Goal: Check status: Check status

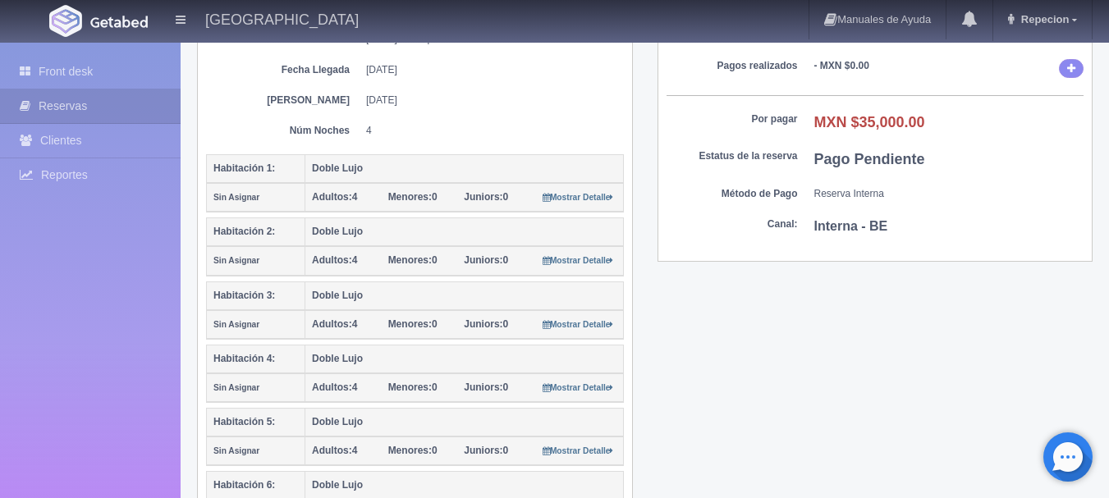
scroll to position [164, 0]
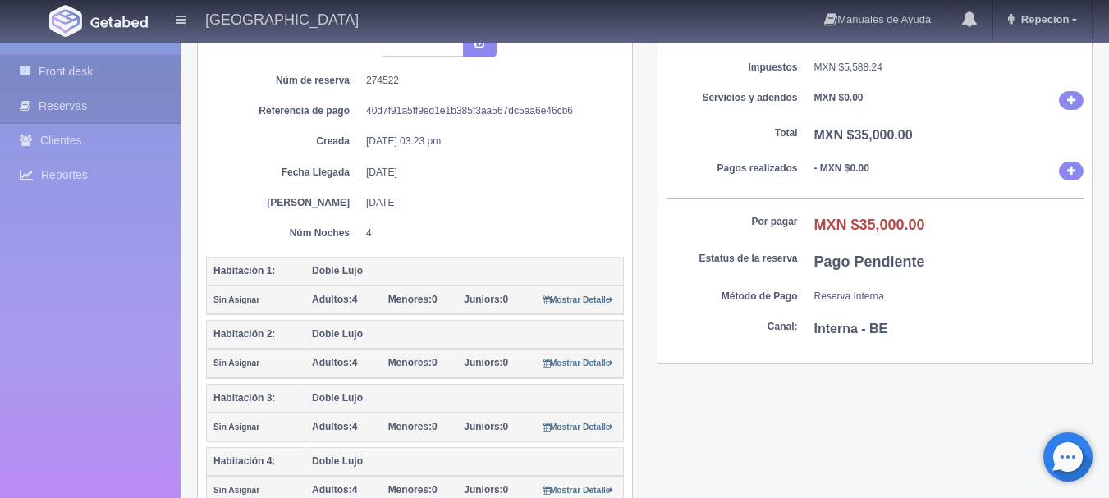
click at [63, 64] on link "Front desk" at bounding box center [90, 72] width 181 height 34
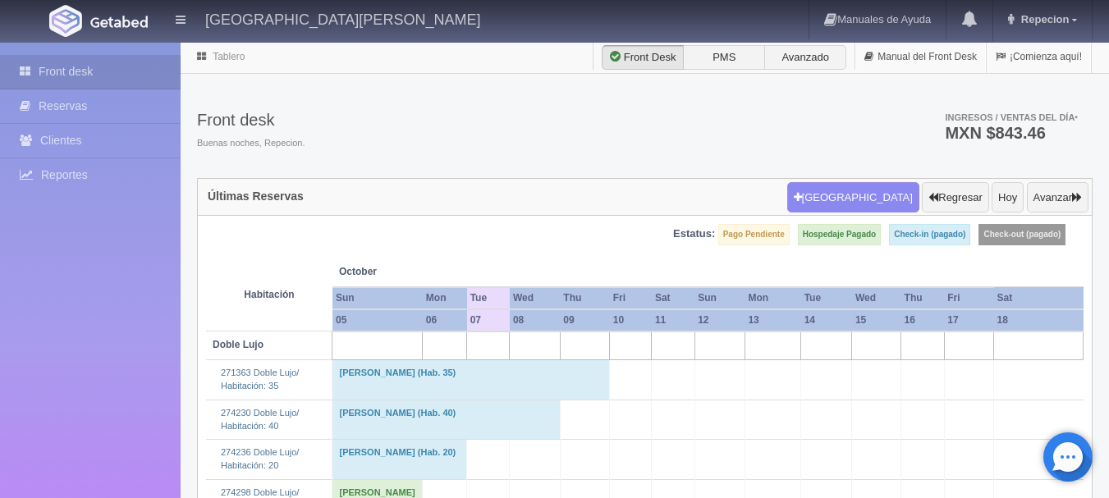
click at [463, 385] on td "Jesus Figueroa (Hab. 35)" at bounding box center [472, 380] width 278 height 39
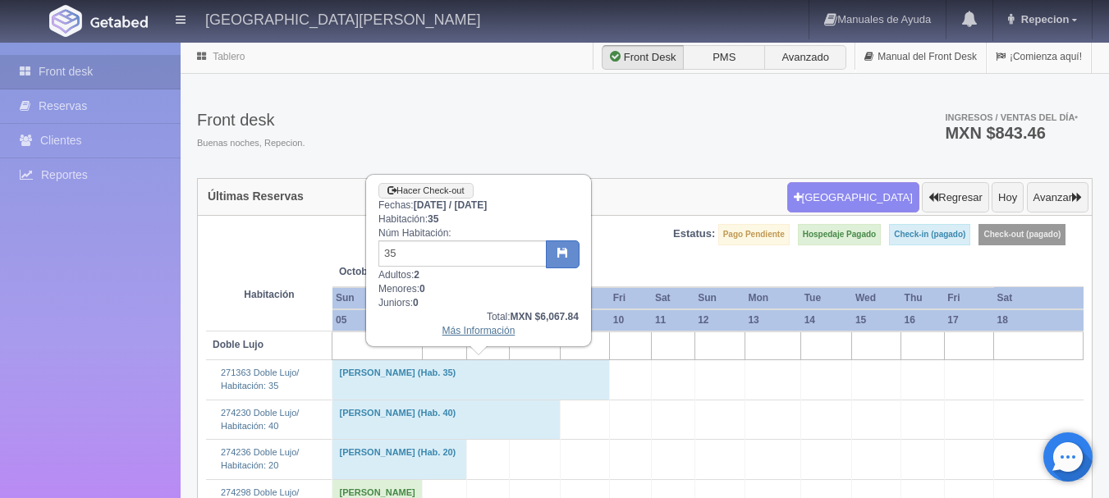
click at [467, 333] on link "Más Información" at bounding box center [479, 330] width 73 height 11
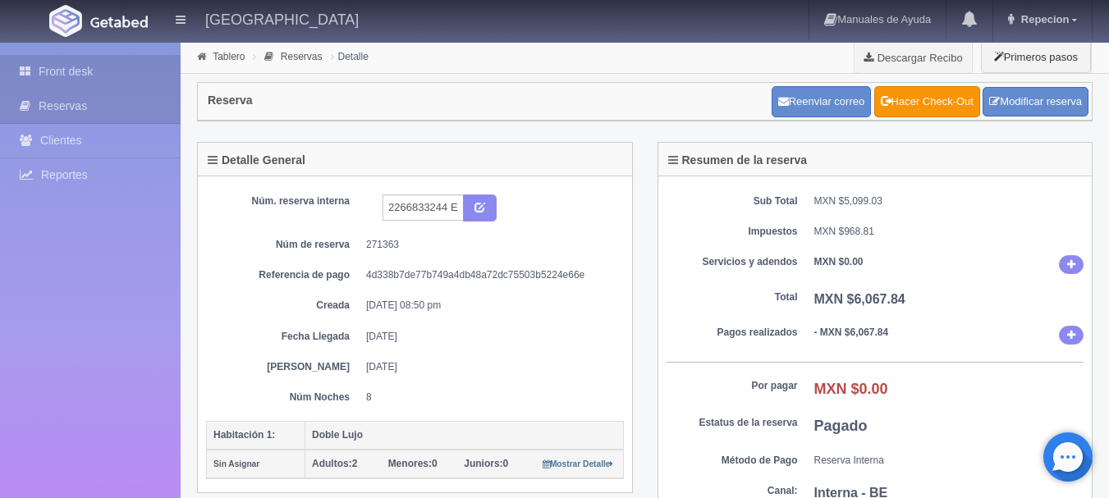
click at [54, 70] on link "Front desk" at bounding box center [90, 72] width 181 height 34
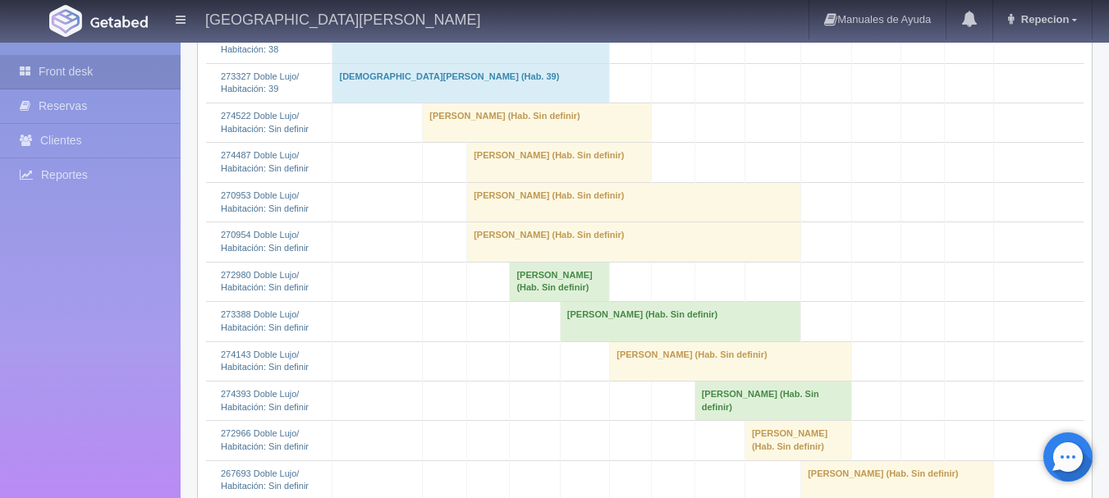
scroll to position [657, 0]
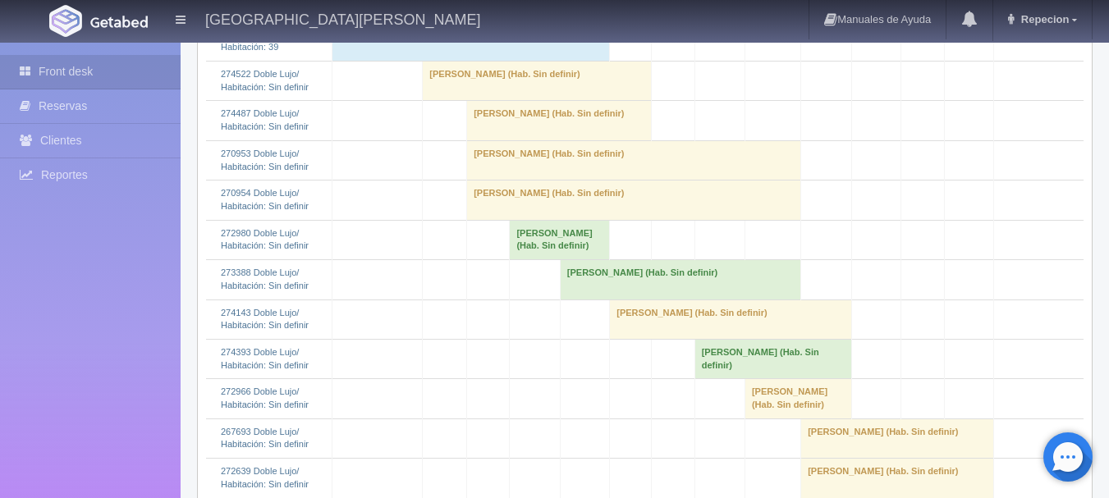
click at [495, 140] on td "[PERSON_NAME] (Hab. Sin definir)" at bounding box center [559, 120] width 185 height 39
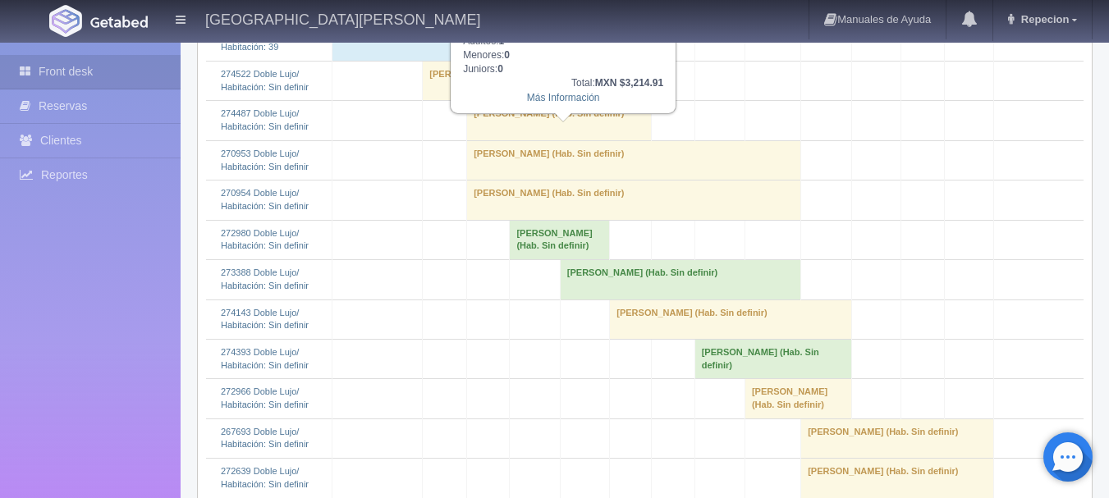
click at [586, 140] on td "[PERSON_NAME] (Hab. Sin definir)" at bounding box center [559, 120] width 185 height 39
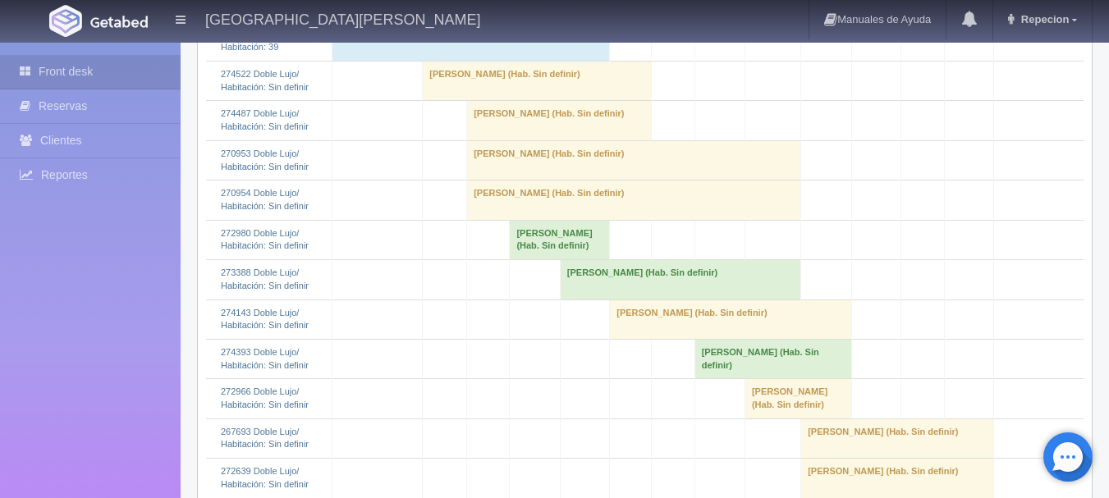
click at [554, 180] on td "[PERSON_NAME] (Hab. Sin definir)" at bounding box center [634, 159] width 334 height 39
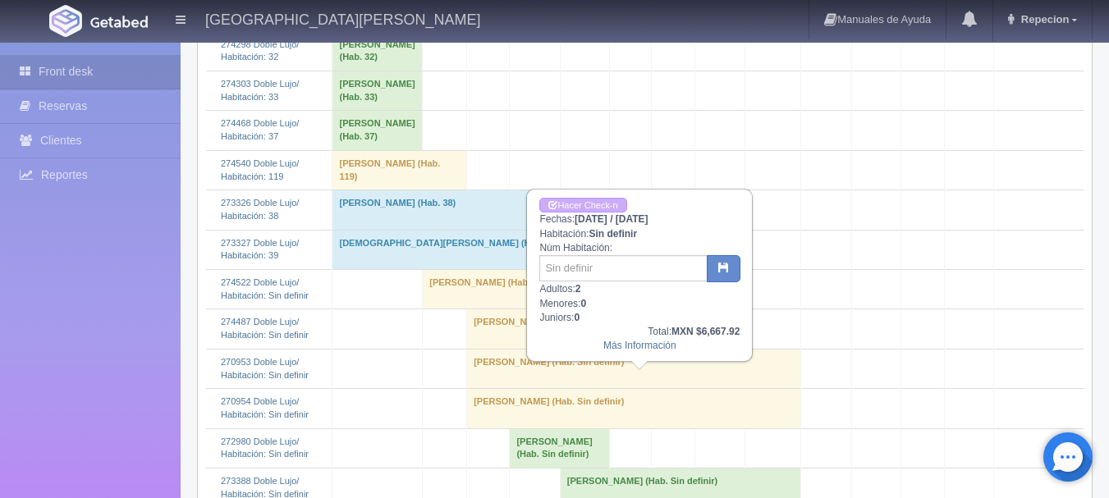
scroll to position [493, 0]
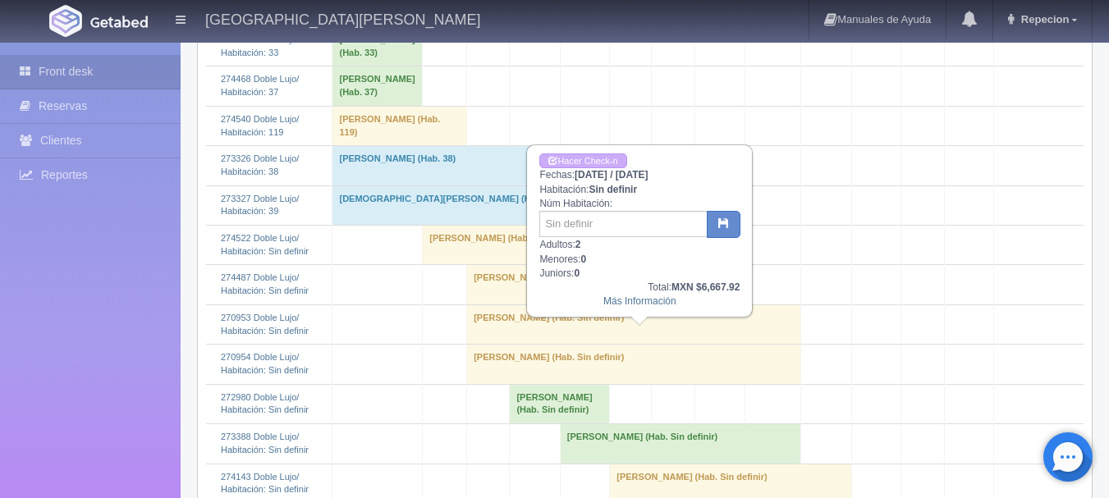
click at [497, 344] on td "Martina Sandoval (Hab. Sin definir)" at bounding box center [634, 324] width 334 height 39
click at [503, 384] on td "martina Sandoval (Hab. Sin definir)" at bounding box center [634, 364] width 334 height 39
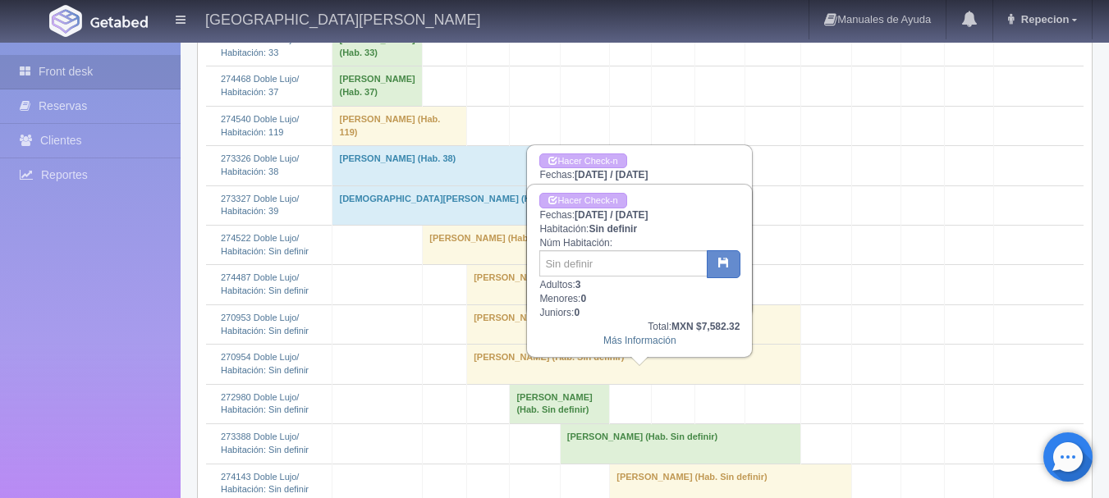
click at [503, 384] on td "martina Sandoval (Hab. Sin definir)" at bounding box center [634, 364] width 334 height 39
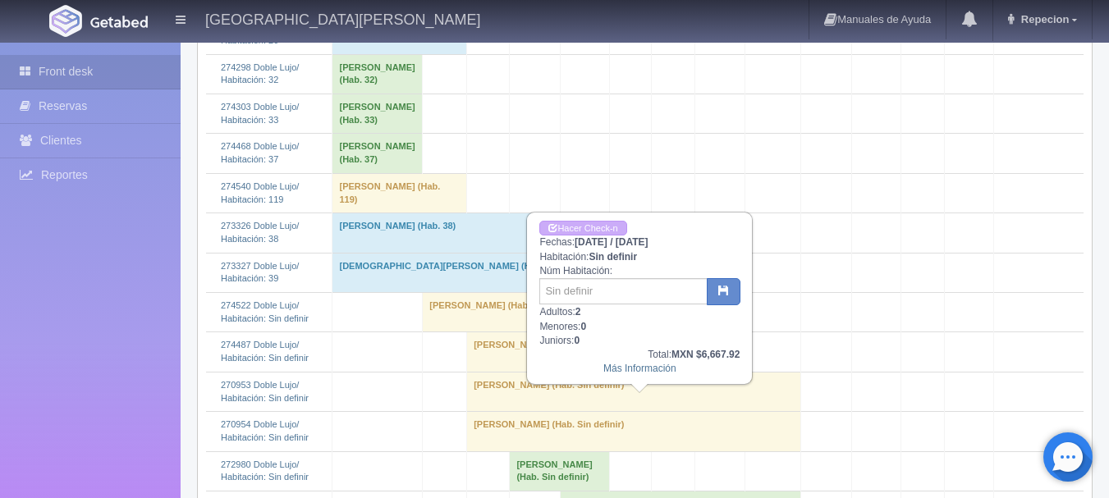
scroll to position [631, 0]
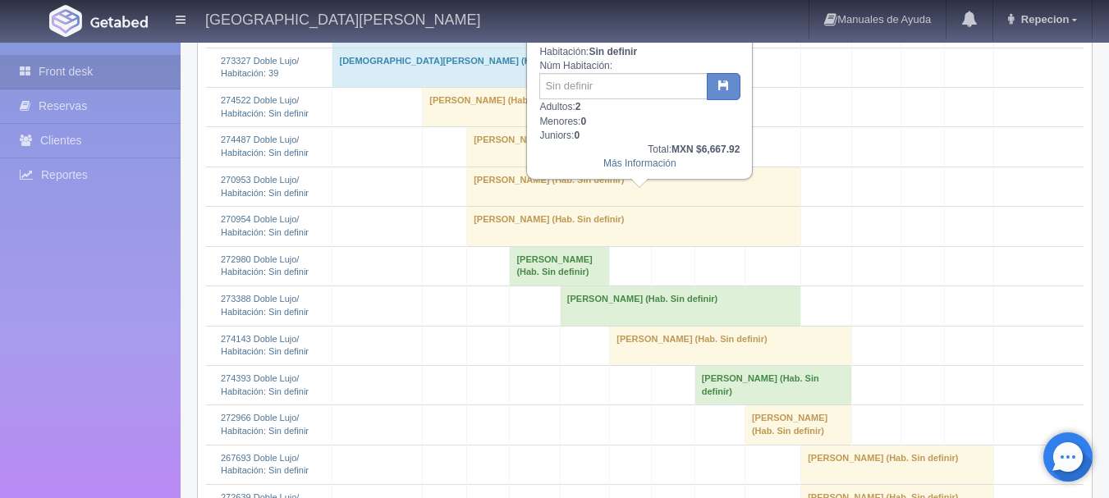
click at [496, 206] on td "Martina Sandoval (Hab. Sin definir)" at bounding box center [634, 186] width 334 height 39
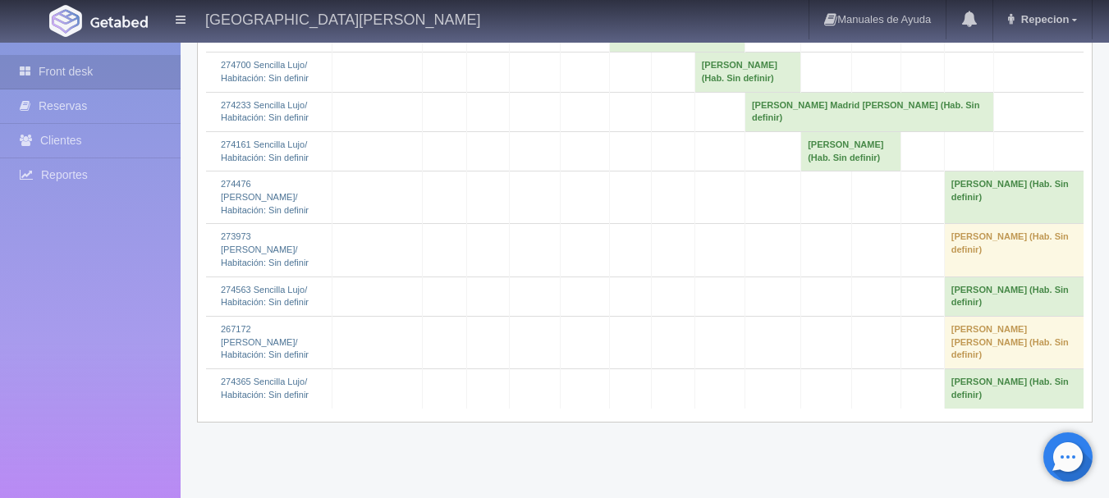
scroll to position [2355, 0]
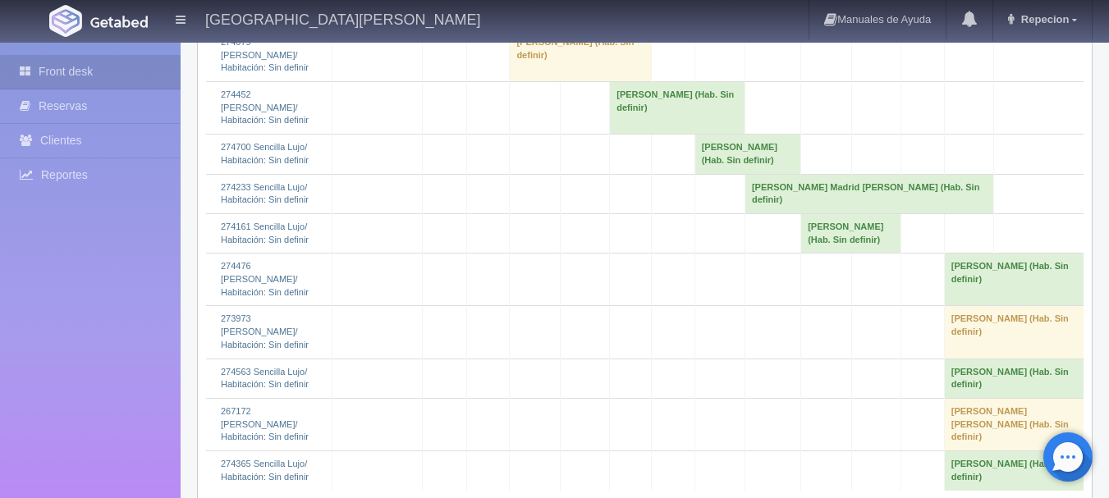
click at [505, 29] on td "Michel Bousquet (Hab. Sin definir)" at bounding box center [775, 2] width 617 height 53
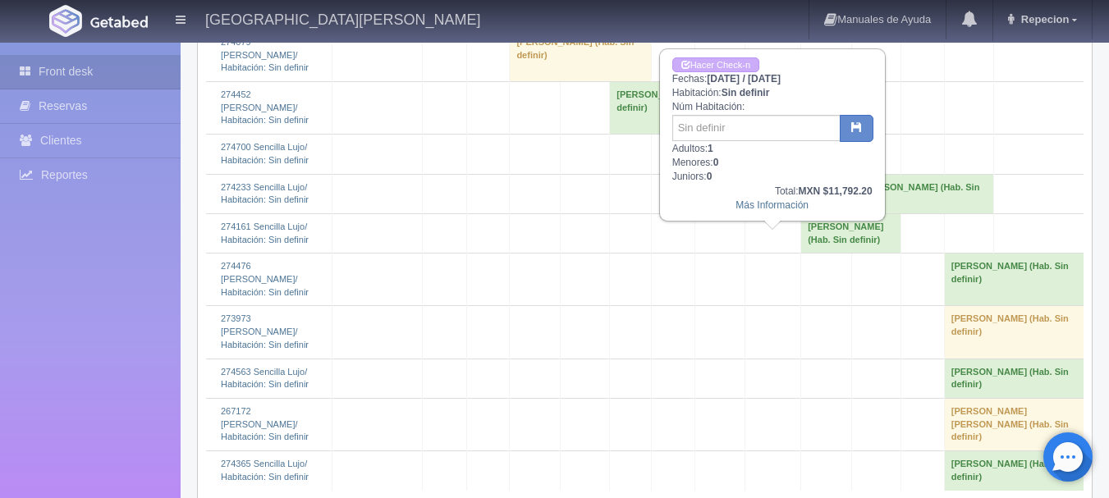
click at [505, 29] on td "Michel Bousquet (Hab. Sin definir)" at bounding box center [775, 2] width 617 height 53
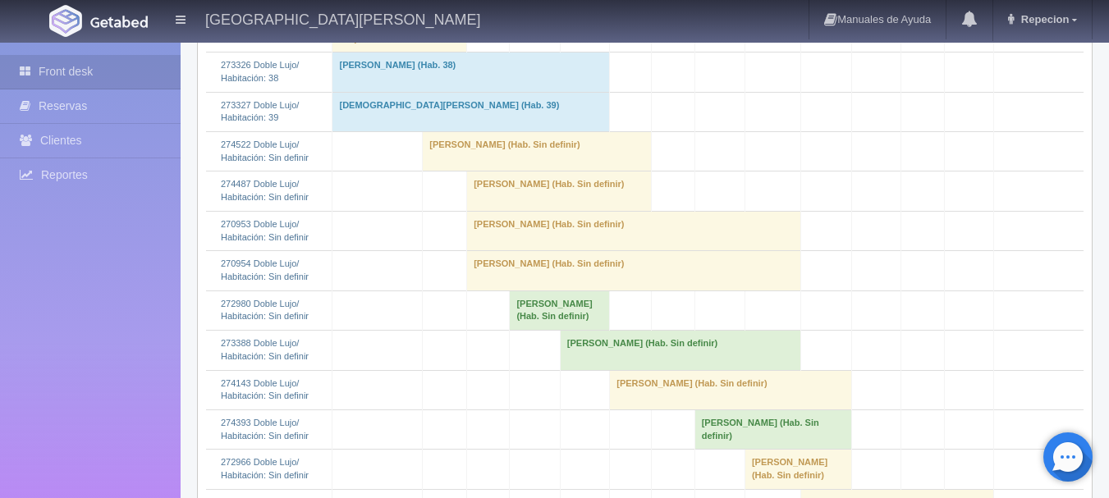
scroll to position [549, 0]
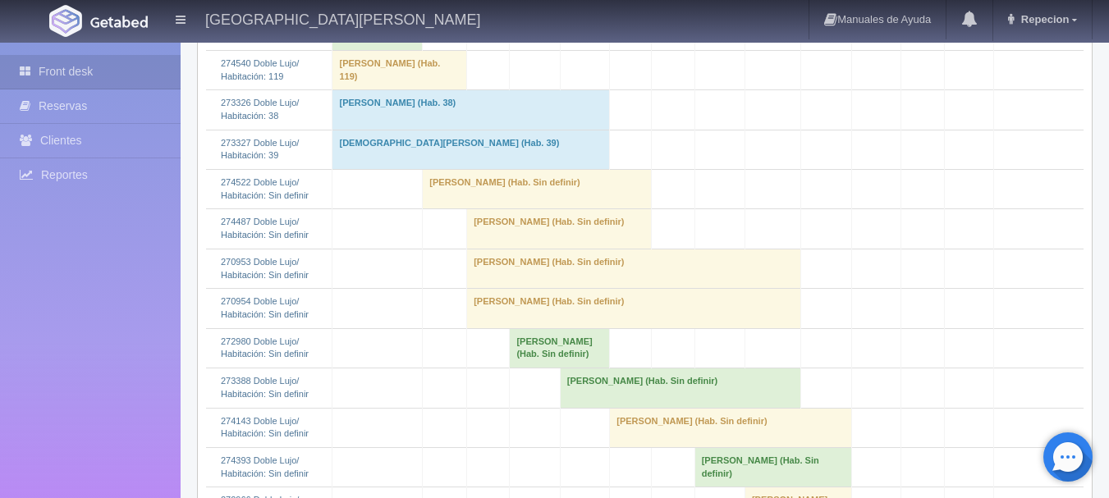
click at [499, 328] on td "martina Sandoval (Hab. Sin definir)" at bounding box center [634, 308] width 334 height 39
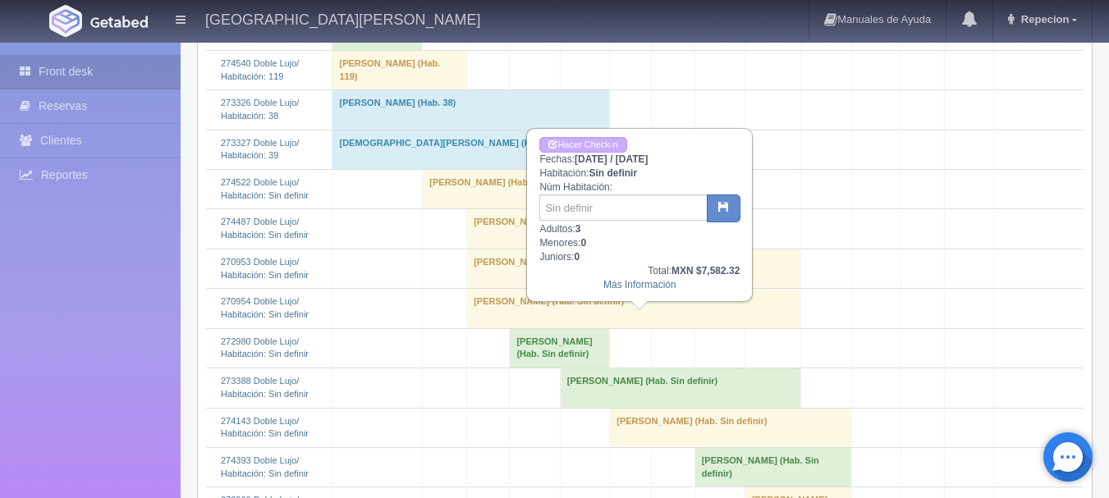
click at [499, 328] on td "martina Sandoval (Hab. Sin definir)" at bounding box center [634, 308] width 334 height 39
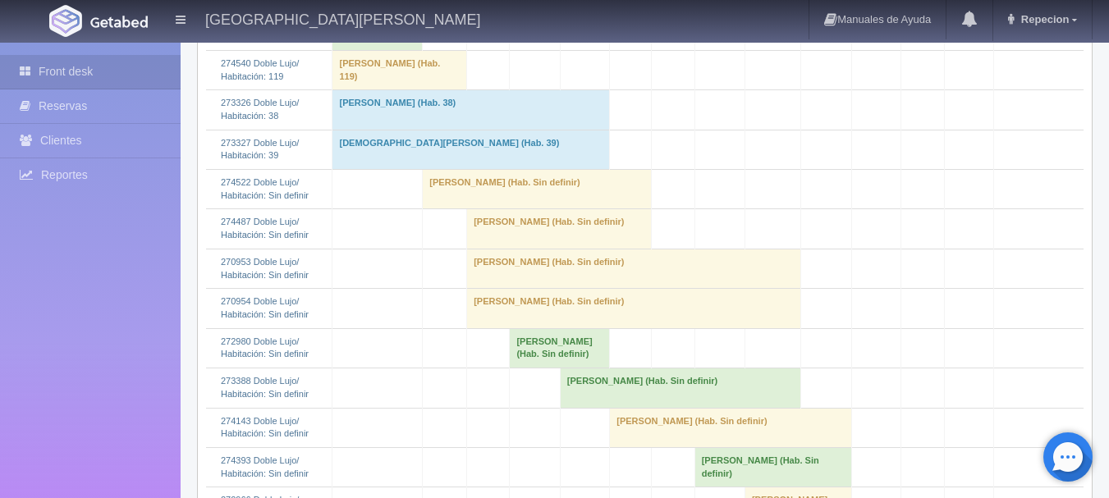
click at [517, 282] on td "Martina Sandoval (Hab. Sin definir)" at bounding box center [634, 268] width 334 height 39
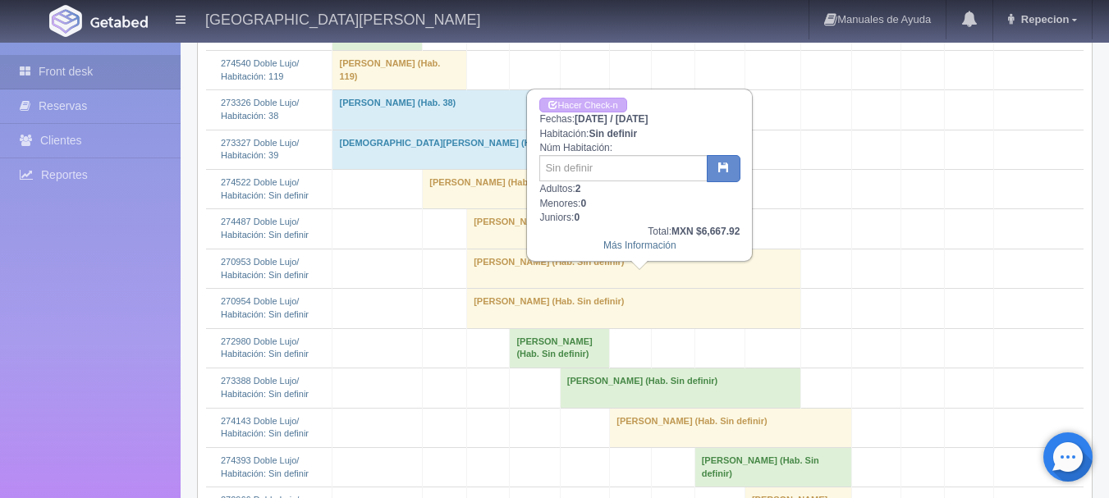
click at [531, 287] on td "Martina Sandoval (Hab. Sin definir)" at bounding box center [634, 268] width 334 height 39
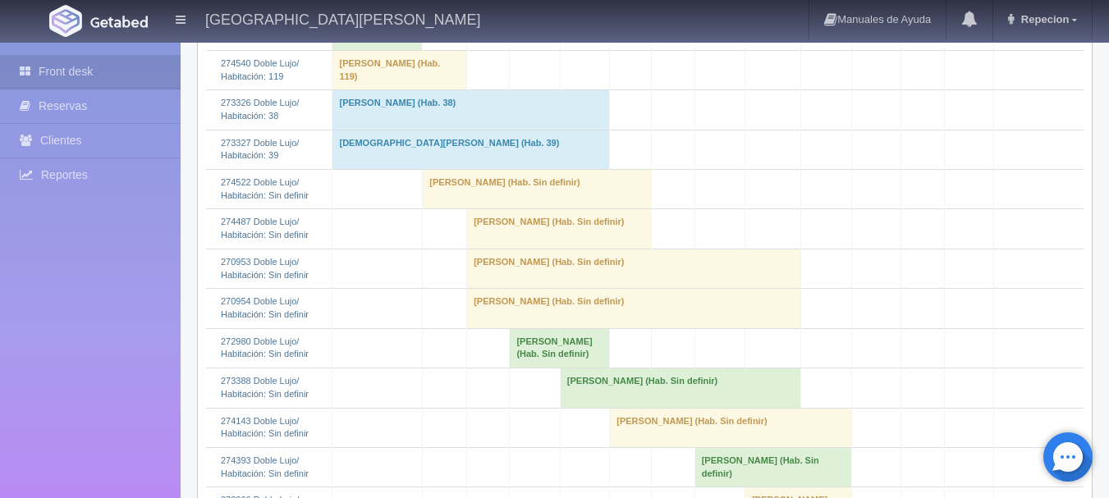
click at [527, 249] on td "Alanna Trepka (Hab. Sin definir)" at bounding box center [559, 228] width 185 height 39
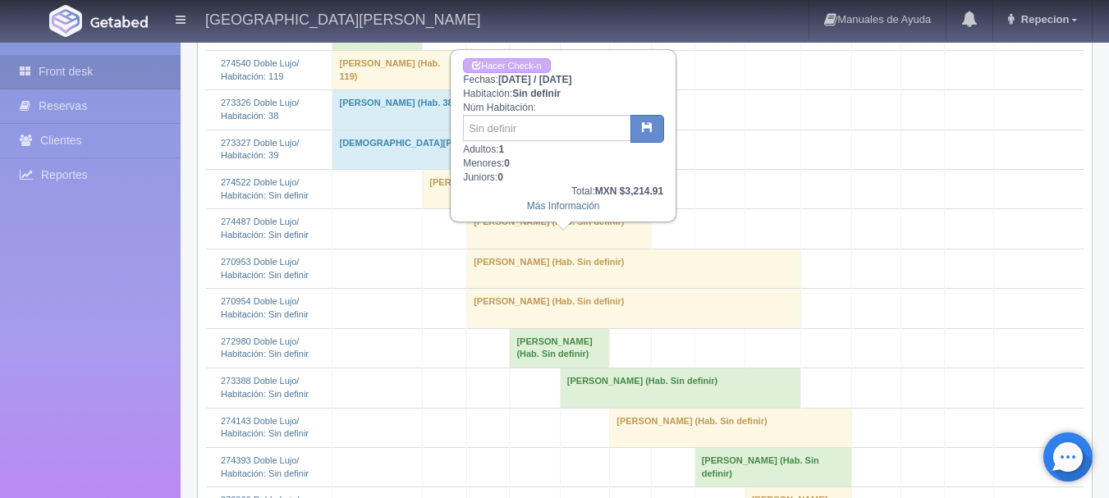
click at [527, 249] on td "Alanna Trepka (Hab. Sin definir)" at bounding box center [559, 228] width 185 height 39
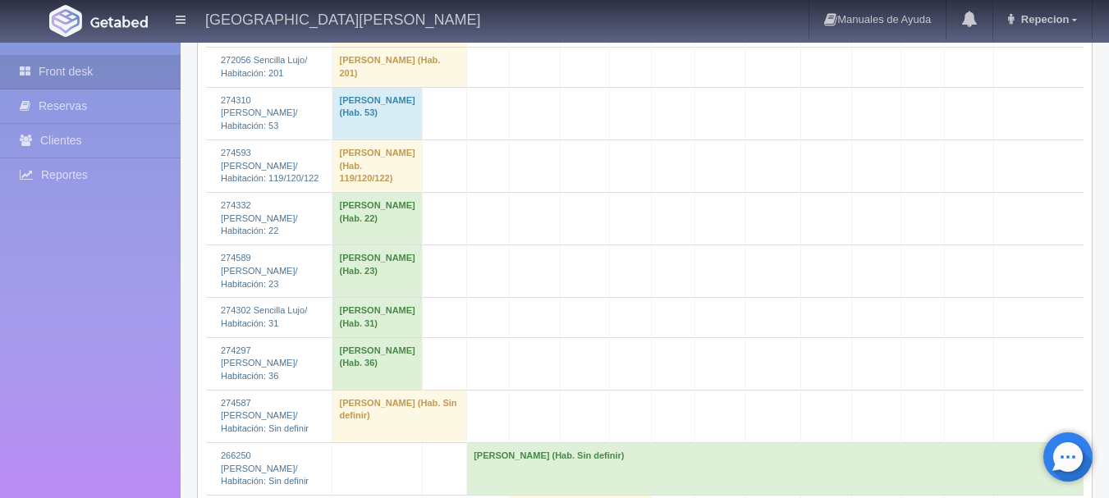
scroll to position [2217, 0]
